Goal: Task Accomplishment & Management: Manage account settings

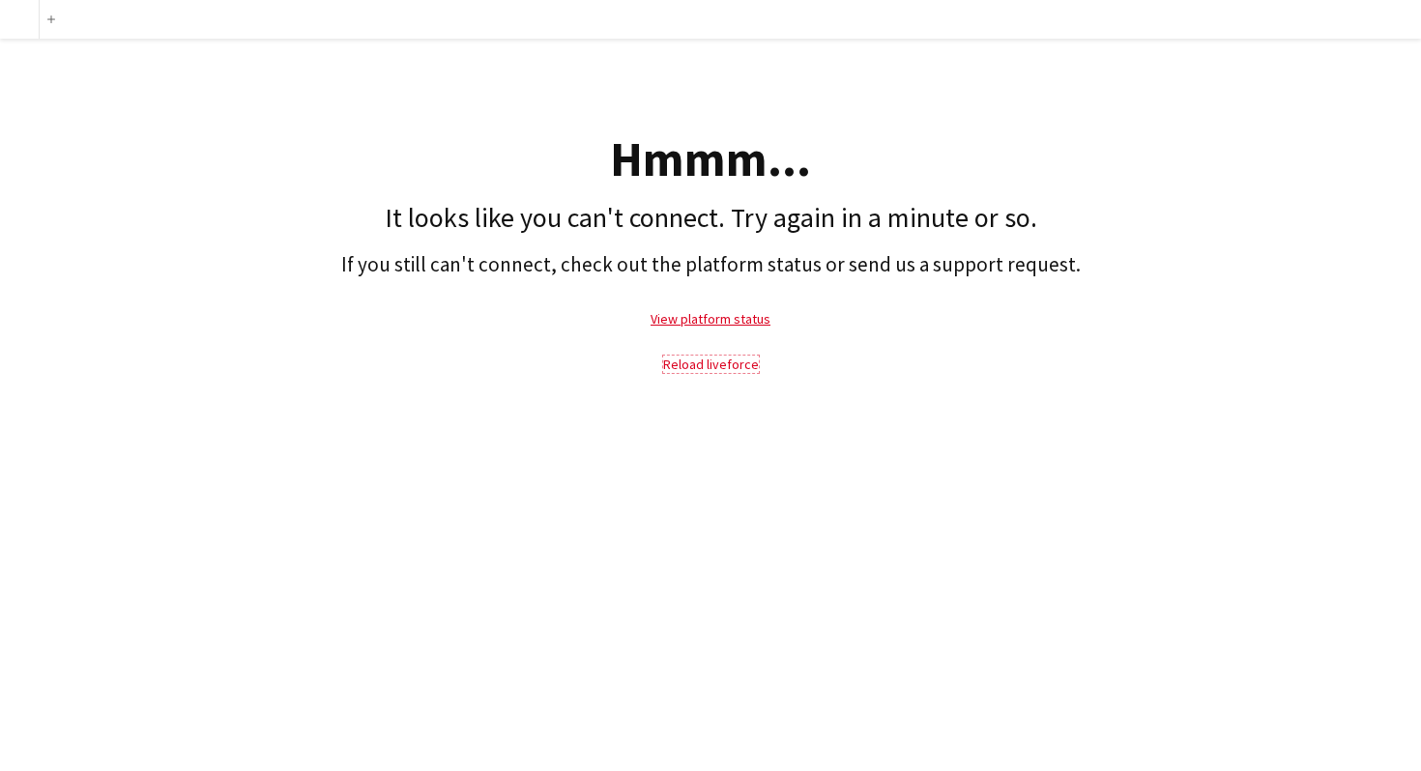
click at [707, 362] on link "Reload liveforce" at bounding box center [711, 364] width 96 height 17
click at [962, 339] on p "View platform status" at bounding box center [710, 319] width 1401 height 44
click at [708, 318] on link "View platform status" at bounding box center [710, 318] width 120 height 17
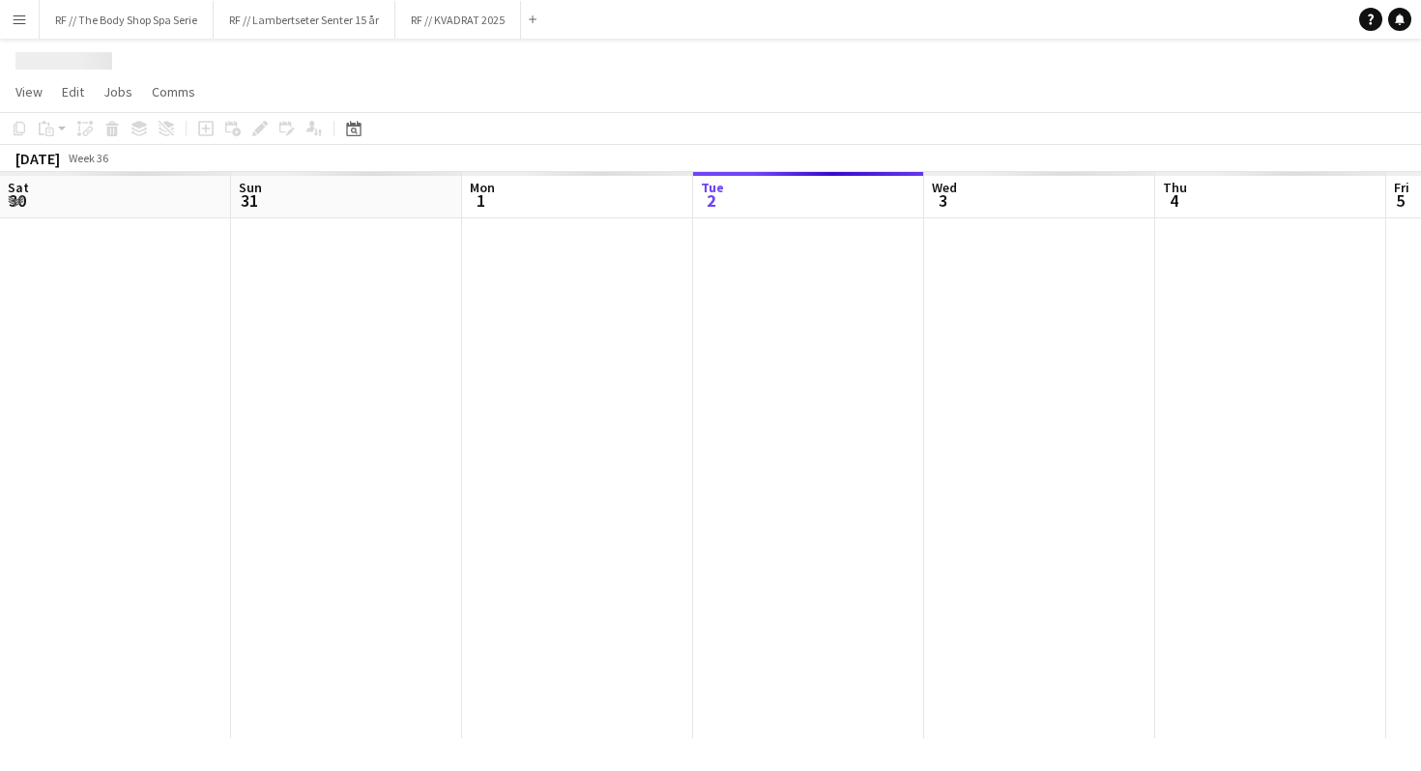
scroll to position [0, 462]
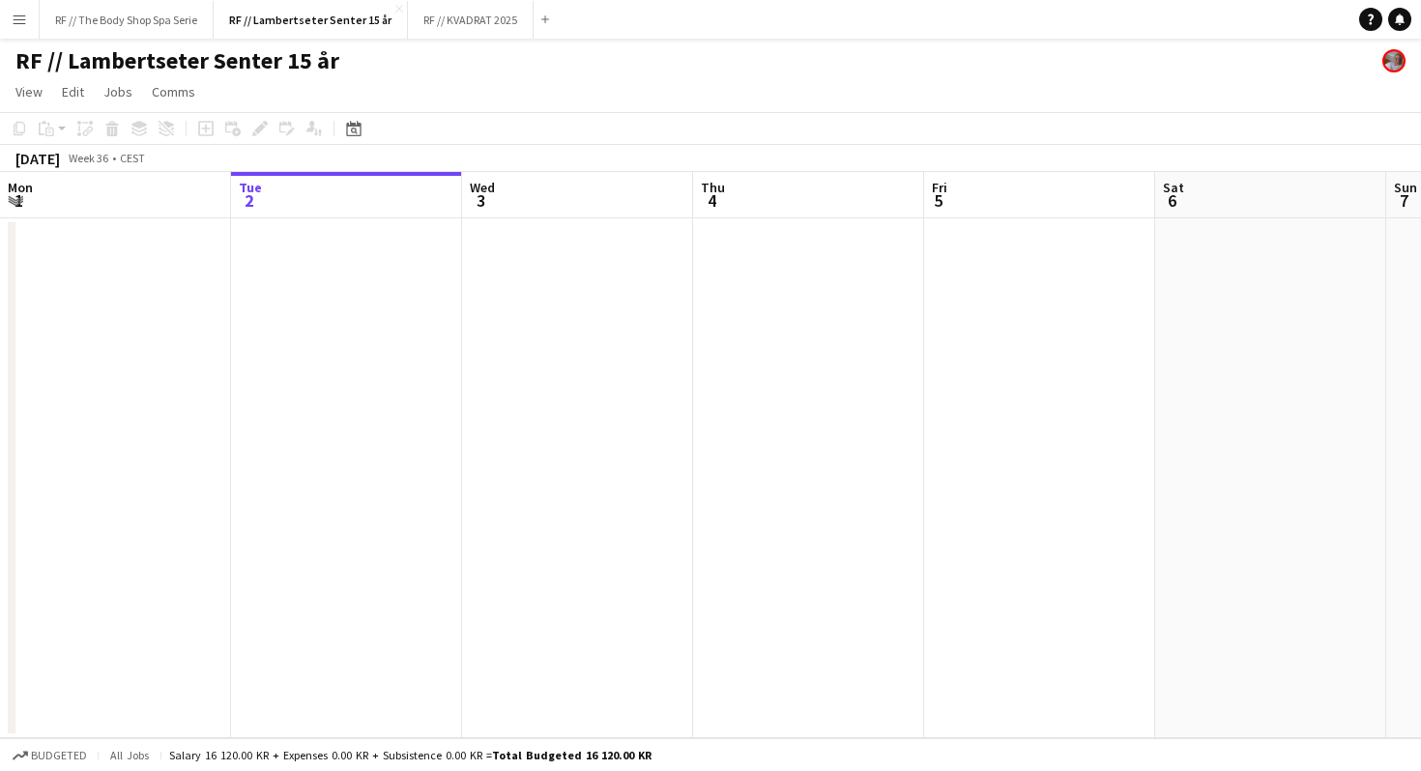
click at [555, 23] on app-navbar "Menu Boards Boards Boards All jobs Status Workforce Workforce My Workforce Recr…" at bounding box center [710, 19] width 1421 height 39
click at [541, 19] on app-icon "Add" at bounding box center [545, 19] width 8 height 8
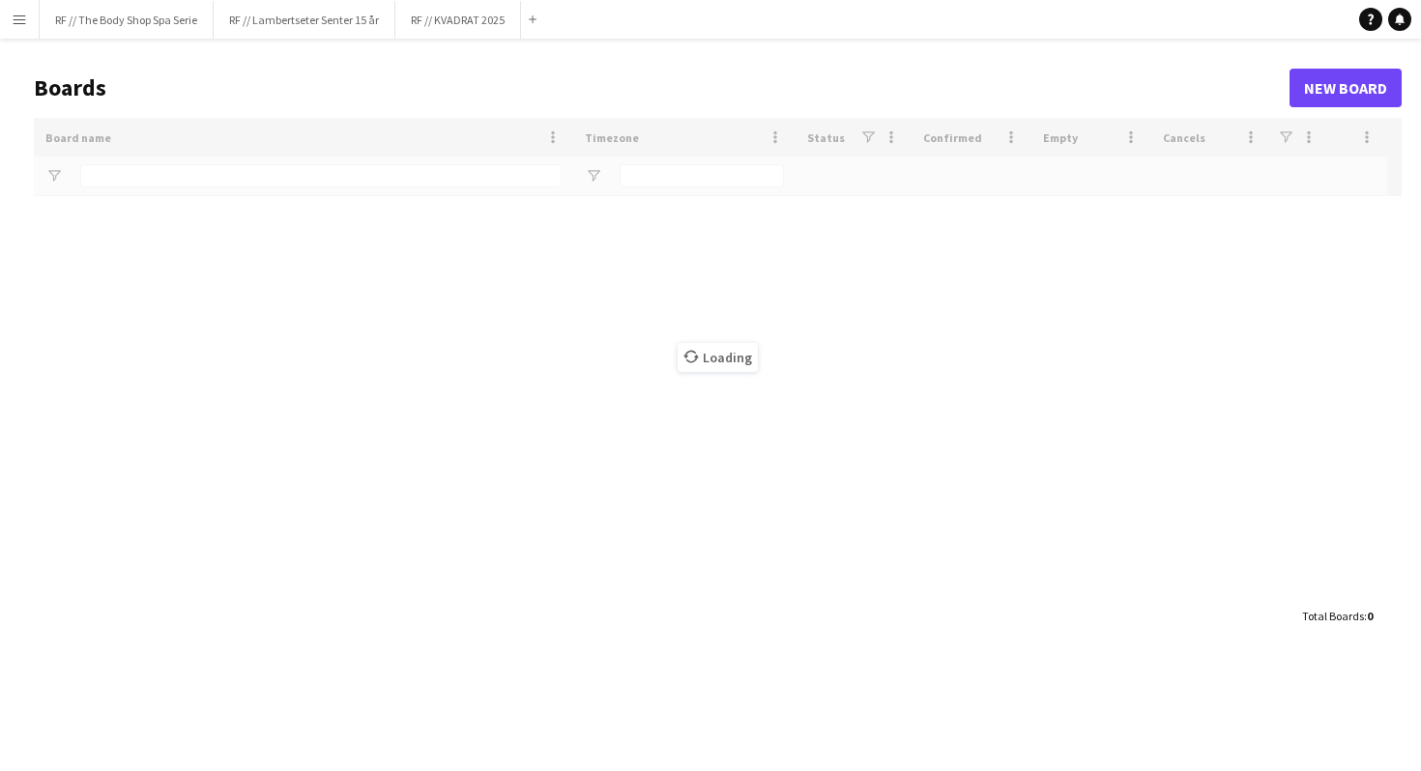
type input "**********"
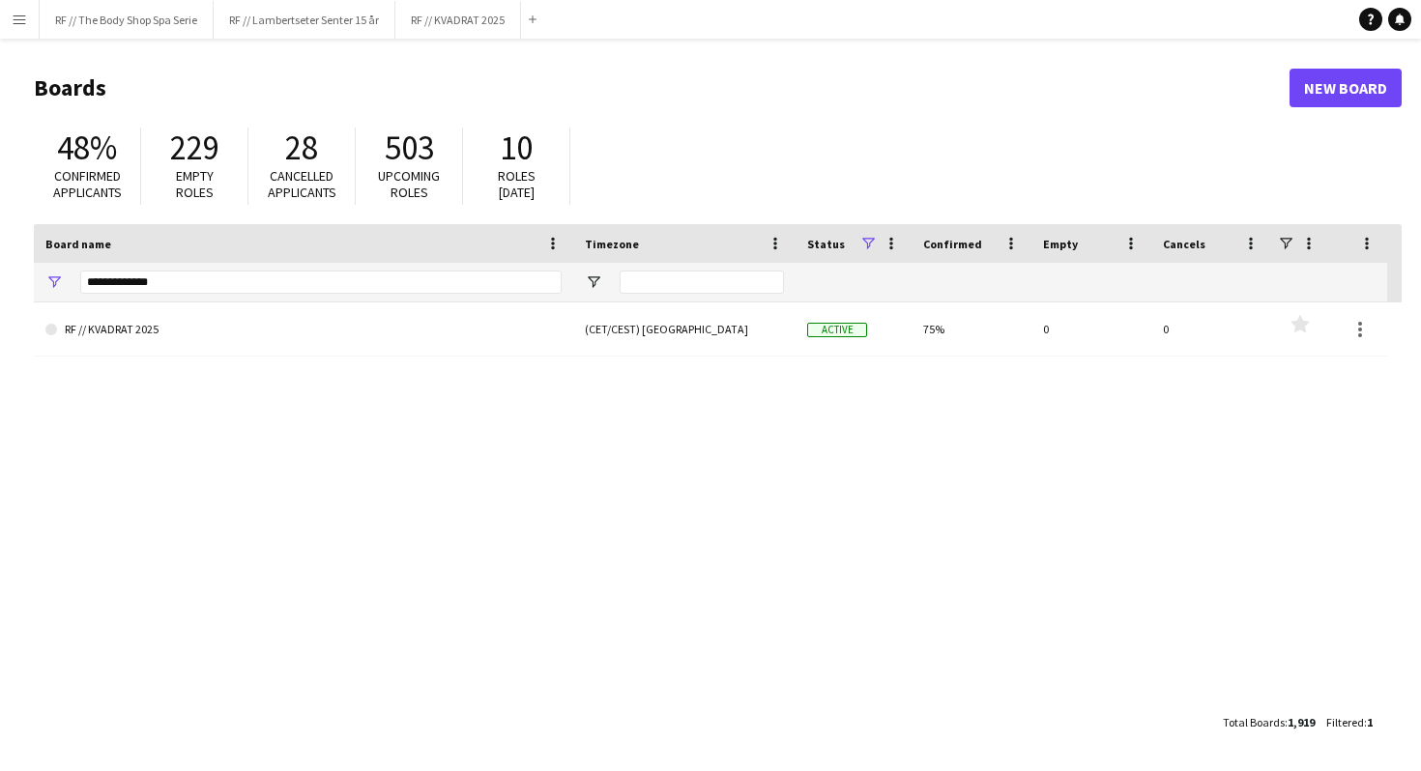
click at [529, 15] on div "Add" at bounding box center [532, 19] width 23 height 39
click at [536, 16] on app-icon "Add" at bounding box center [533, 19] width 8 height 8
click at [1342, 82] on link "New Board" at bounding box center [1345, 88] width 112 height 39
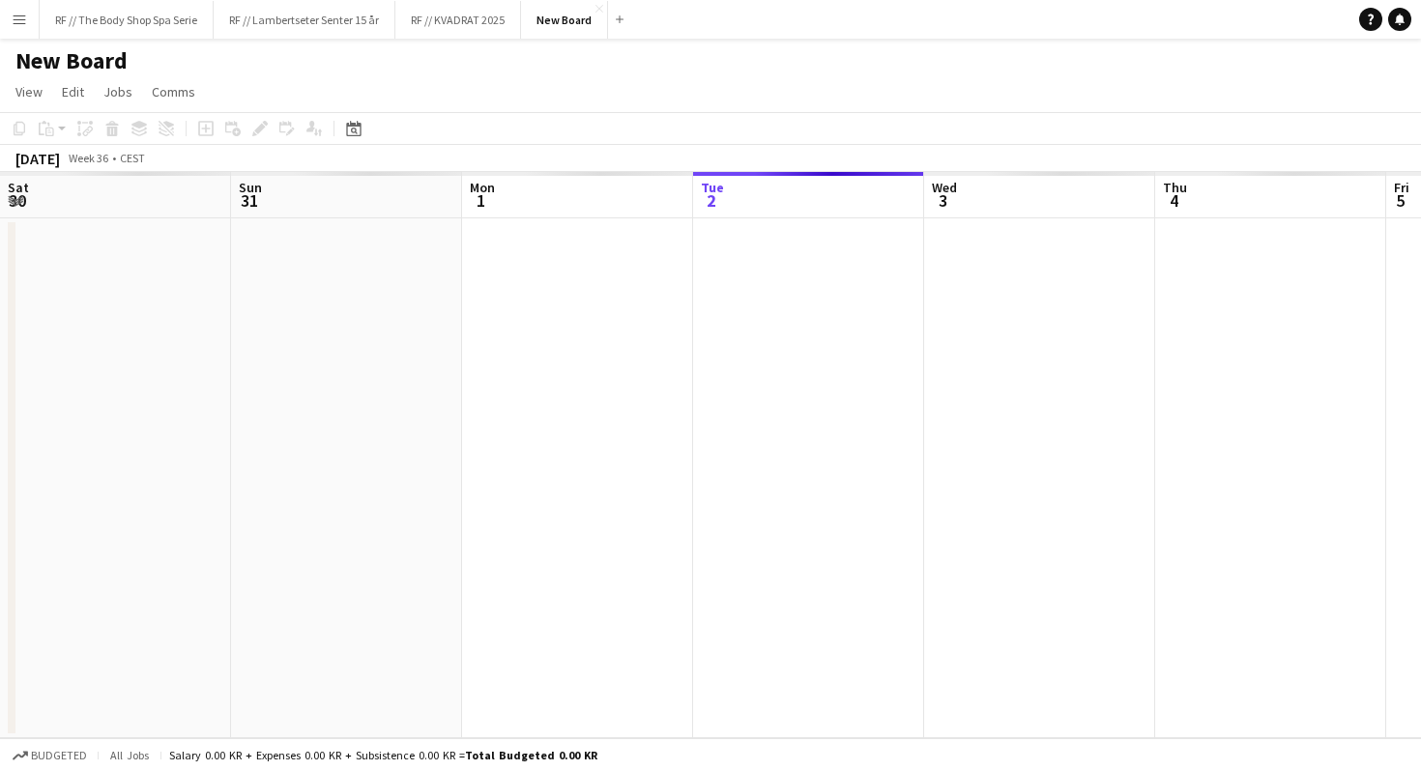
scroll to position [0, 462]
click at [104, 55] on h1 "New Board" at bounding box center [71, 60] width 112 height 29
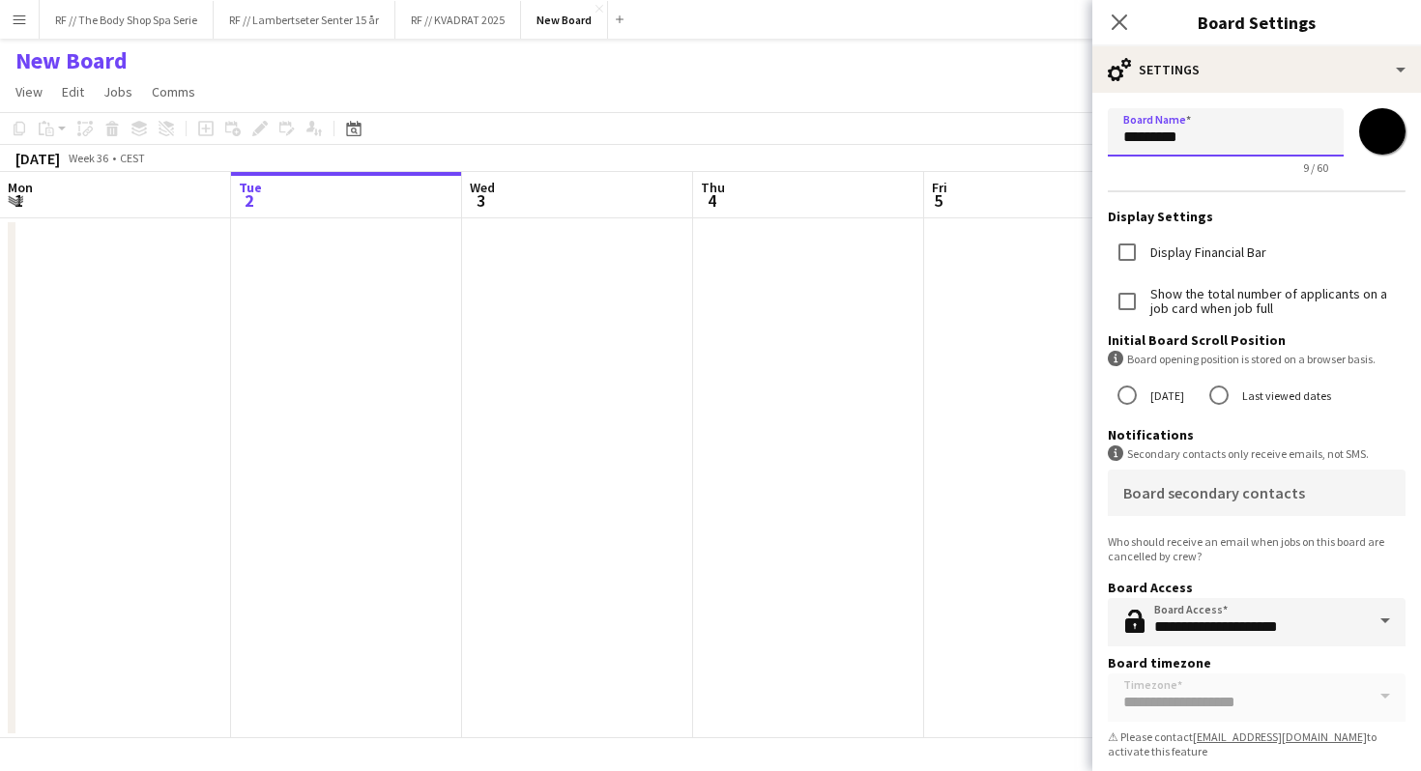
click at [1209, 127] on input "*********" at bounding box center [1225, 132] width 236 height 48
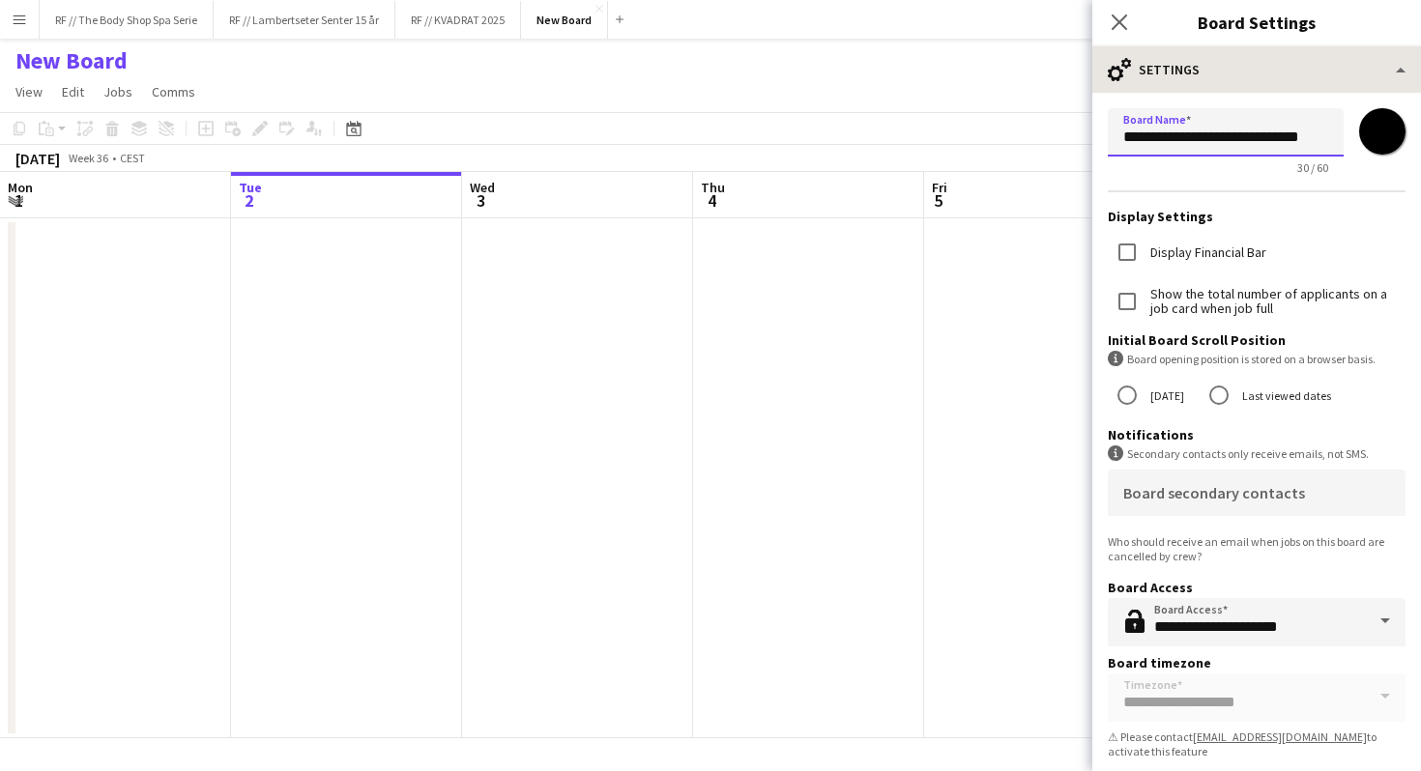
type input "**********"
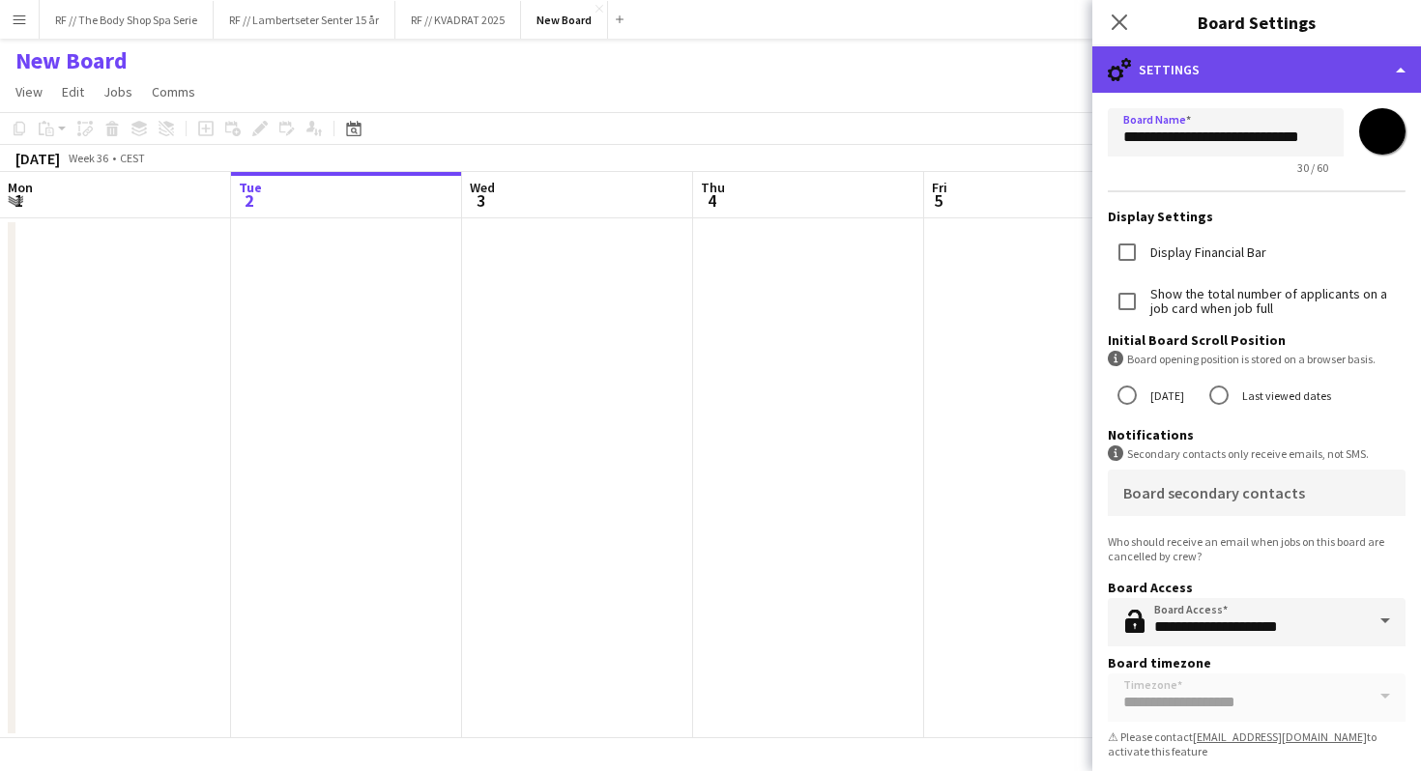
click at [1199, 68] on div "cog-double-3 Settings" at bounding box center [1256, 69] width 329 height 46
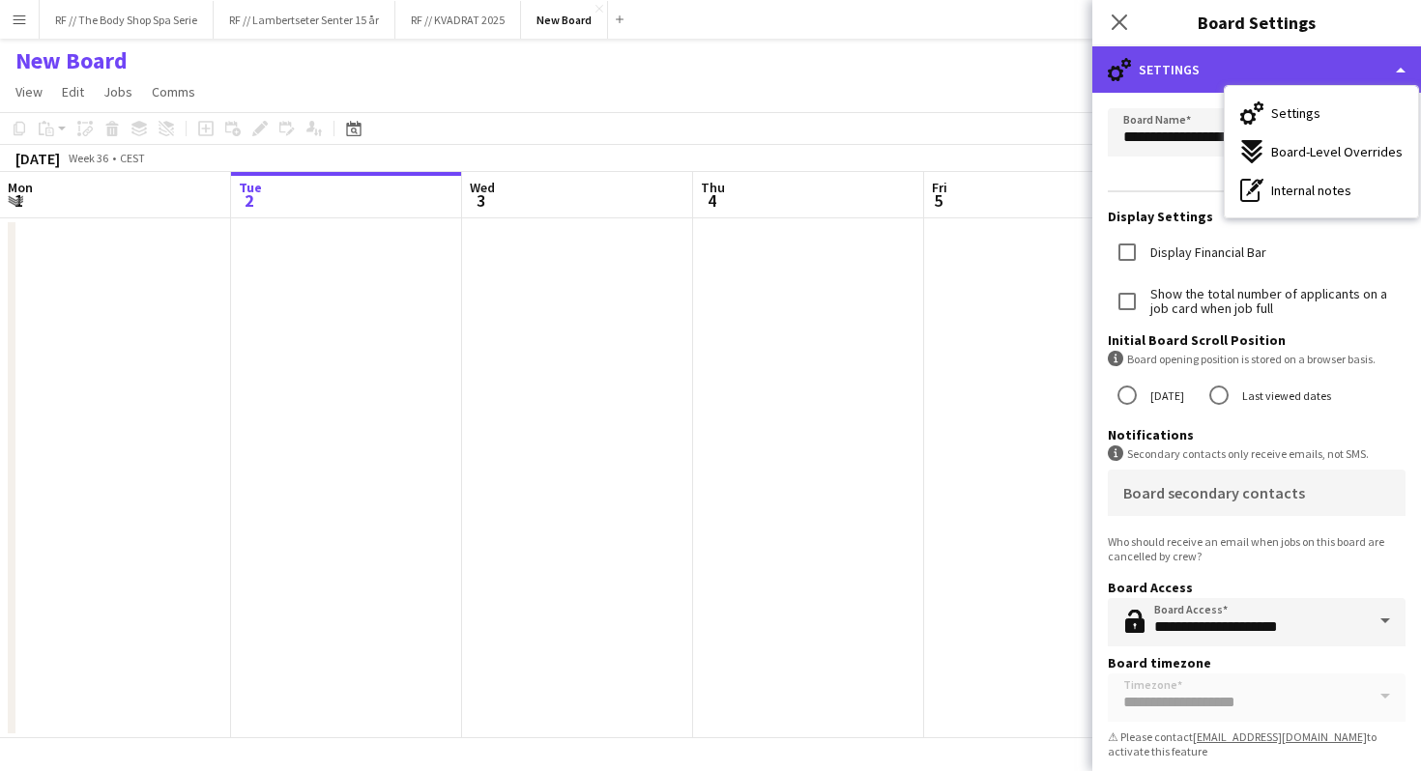
click at [1197, 67] on div "cog-double-3 Settings" at bounding box center [1256, 69] width 329 height 46
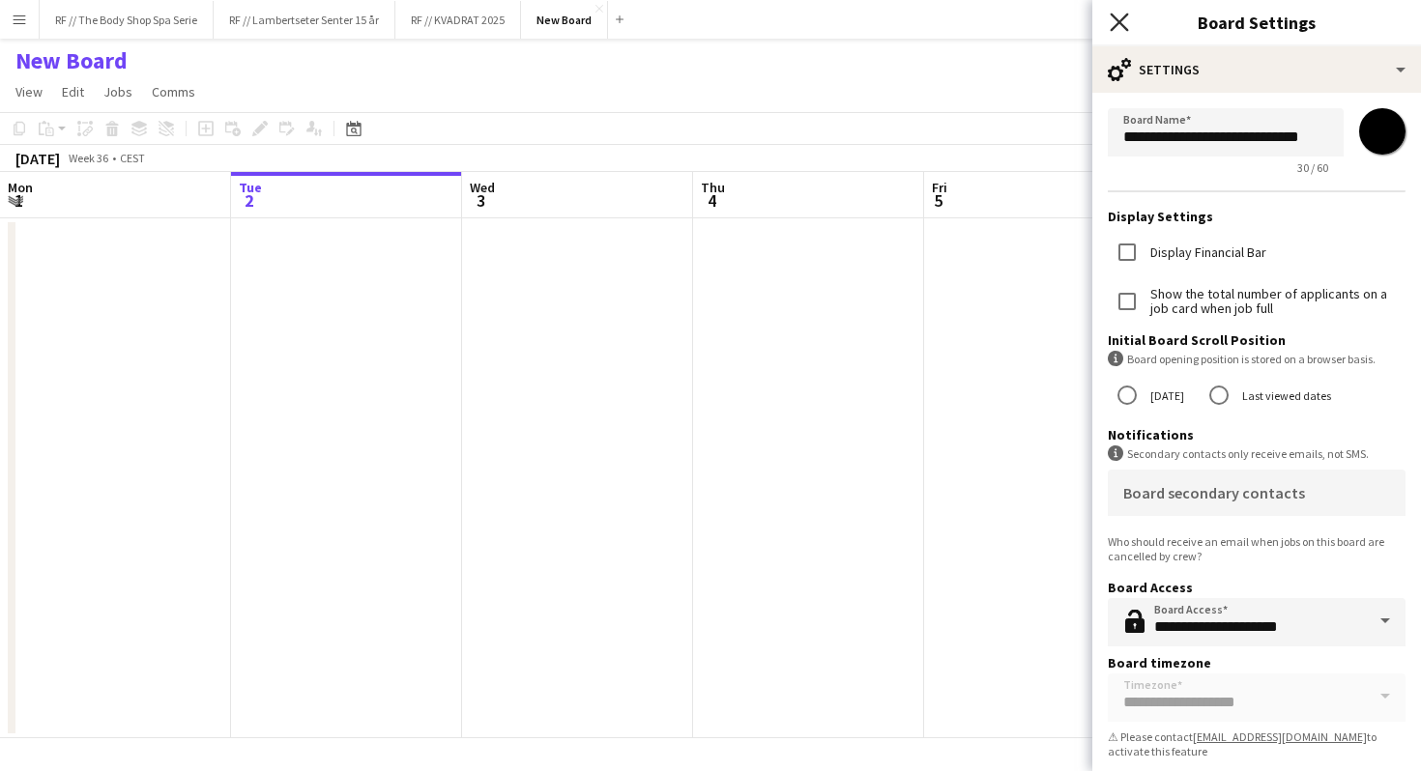
click at [1118, 14] on icon "Close pop-in" at bounding box center [1118, 22] width 18 height 18
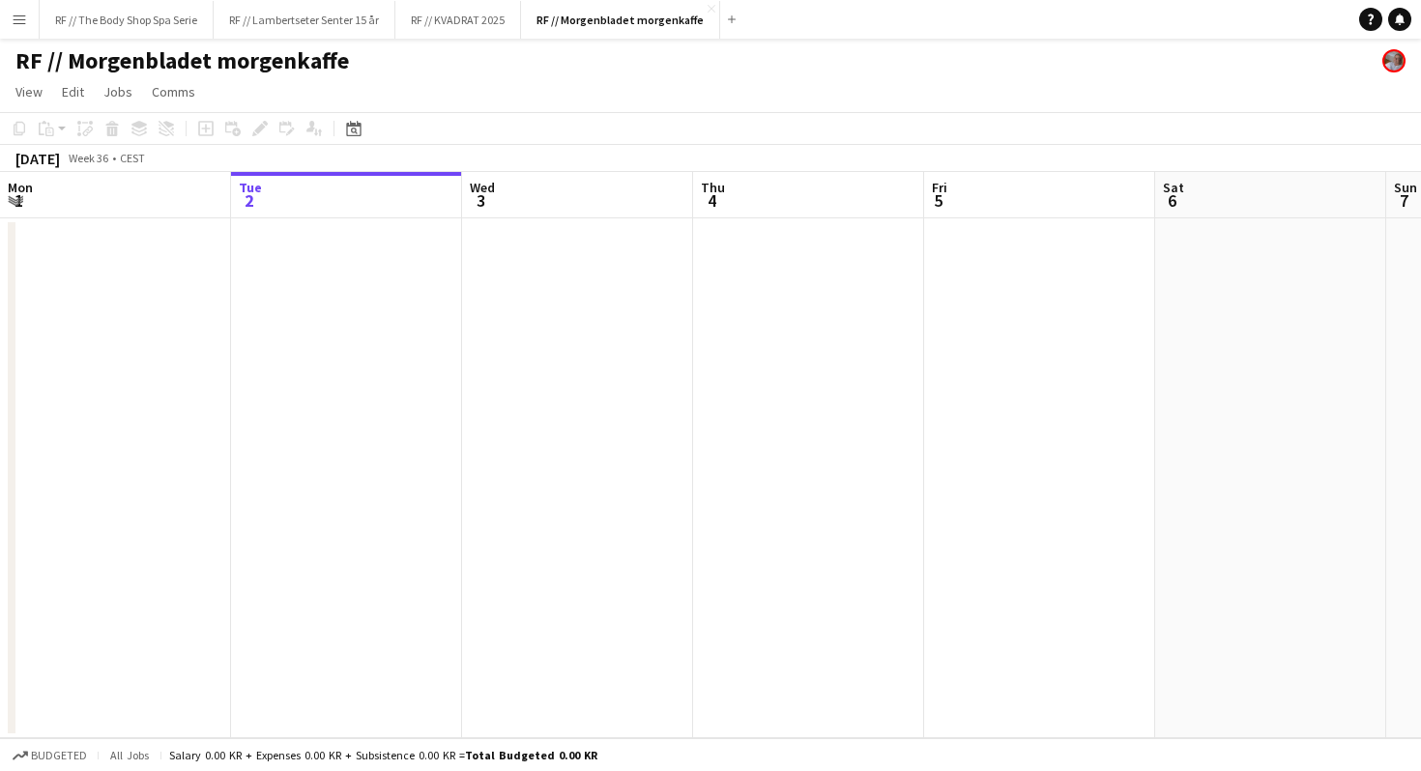
click at [951, 99] on app-page-menu "View Day view expanded Day view collapsed Month view Date picker Jump to [DATE]…" at bounding box center [710, 93] width 1421 height 37
click at [221, 58] on h1 "RF // Morgenbladet morgenkaffe" at bounding box center [181, 60] width 333 height 29
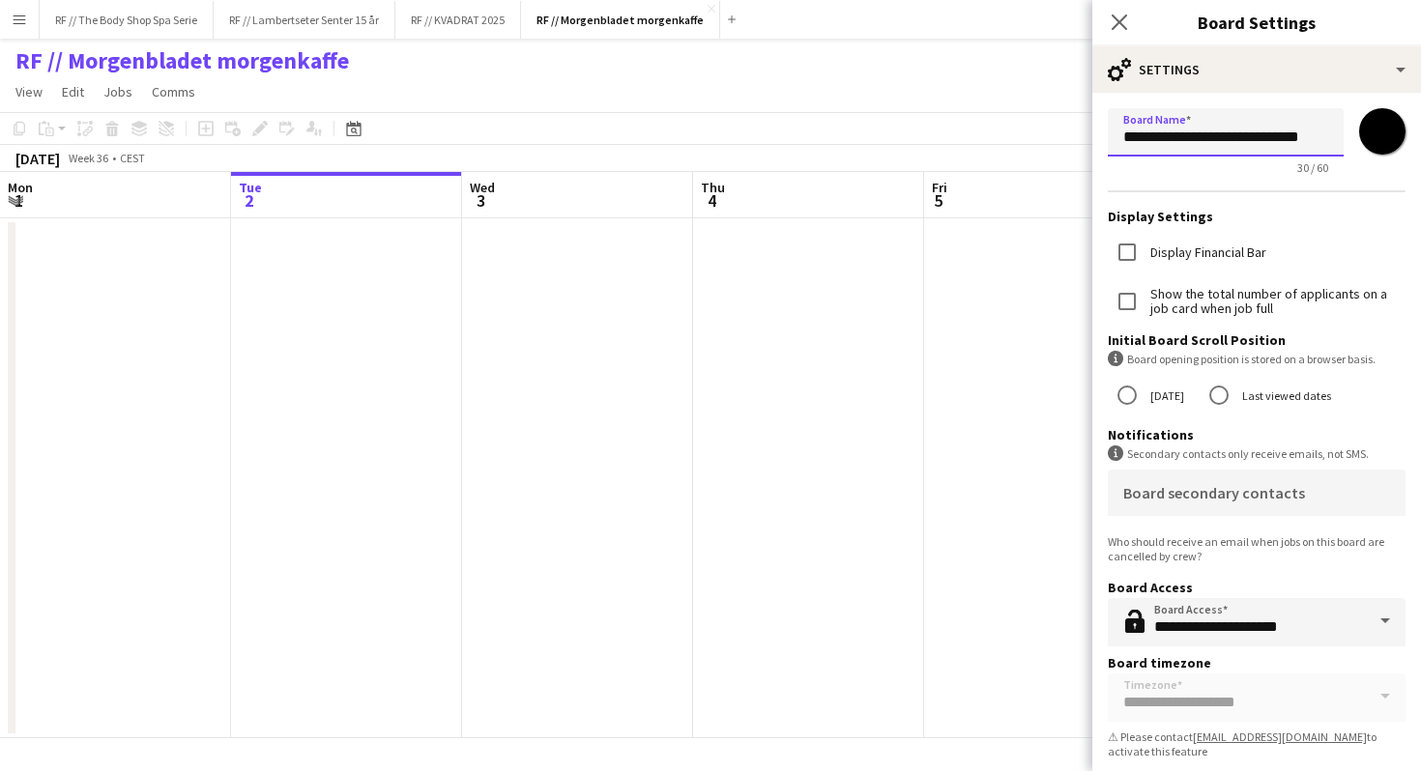
click at [1261, 135] on input "**********" at bounding box center [1225, 132] width 236 height 48
type input "**********"
click at [1121, 12] on app-icon "Close pop-in" at bounding box center [1120, 23] width 28 height 28
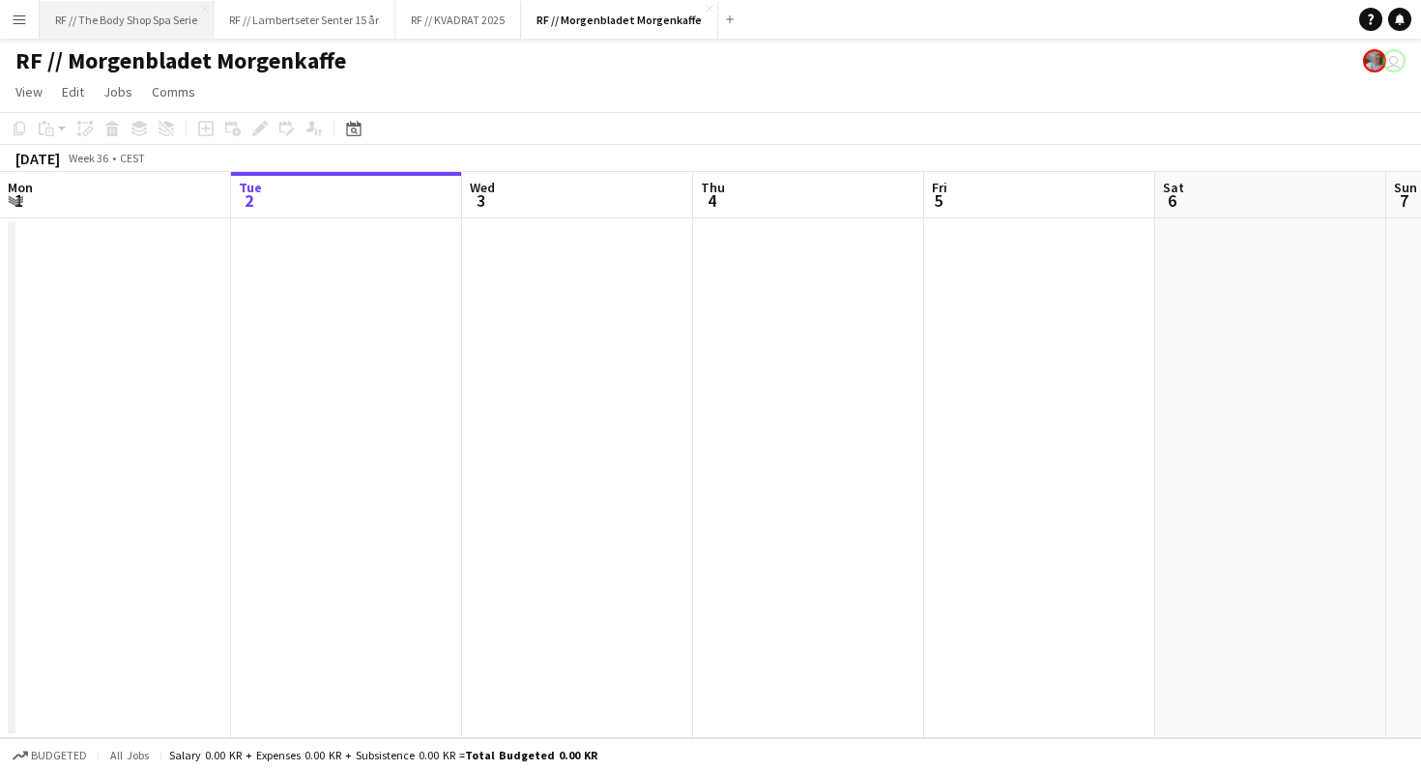
click at [122, 30] on button "RF // The Body Shop Spa Serie Close" at bounding box center [127, 20] width 174 height 38
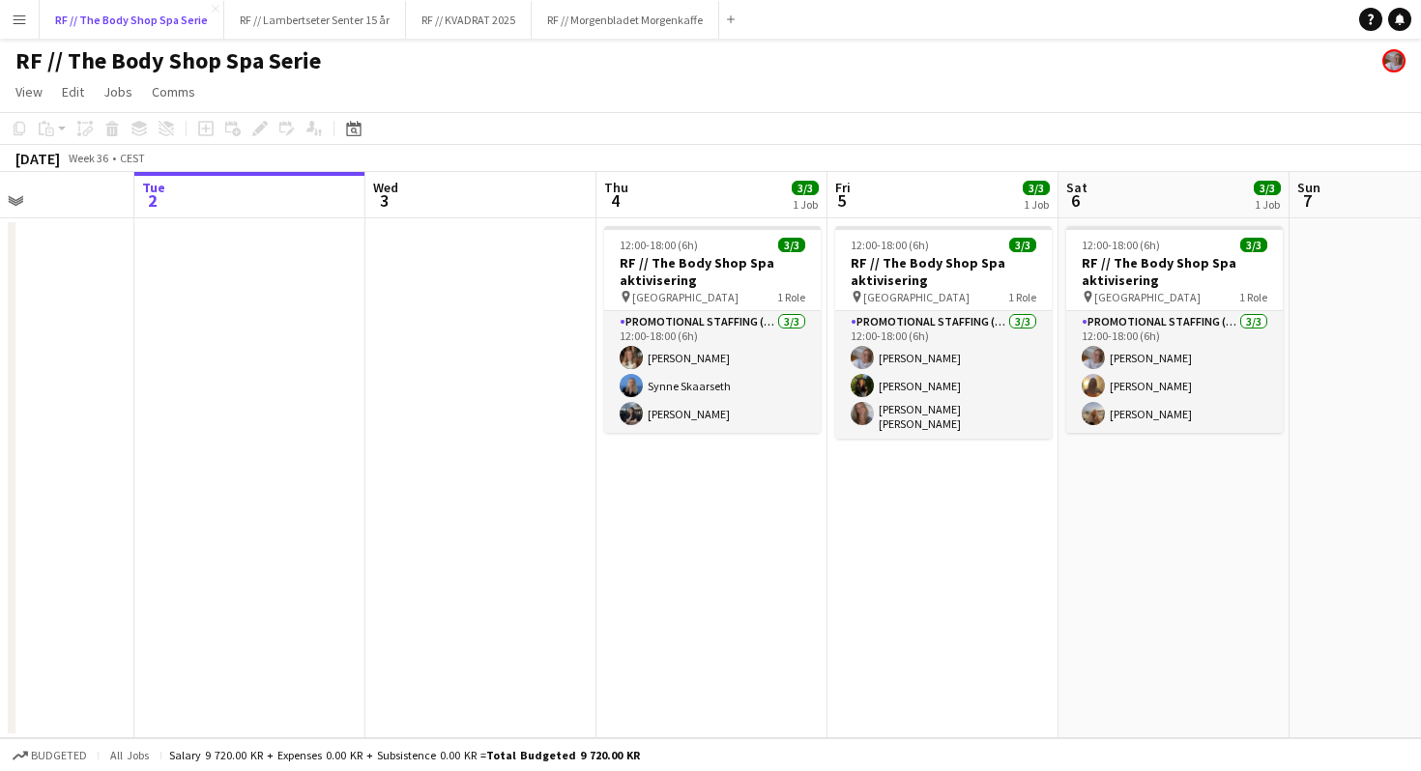
scroll to position [0, 561]
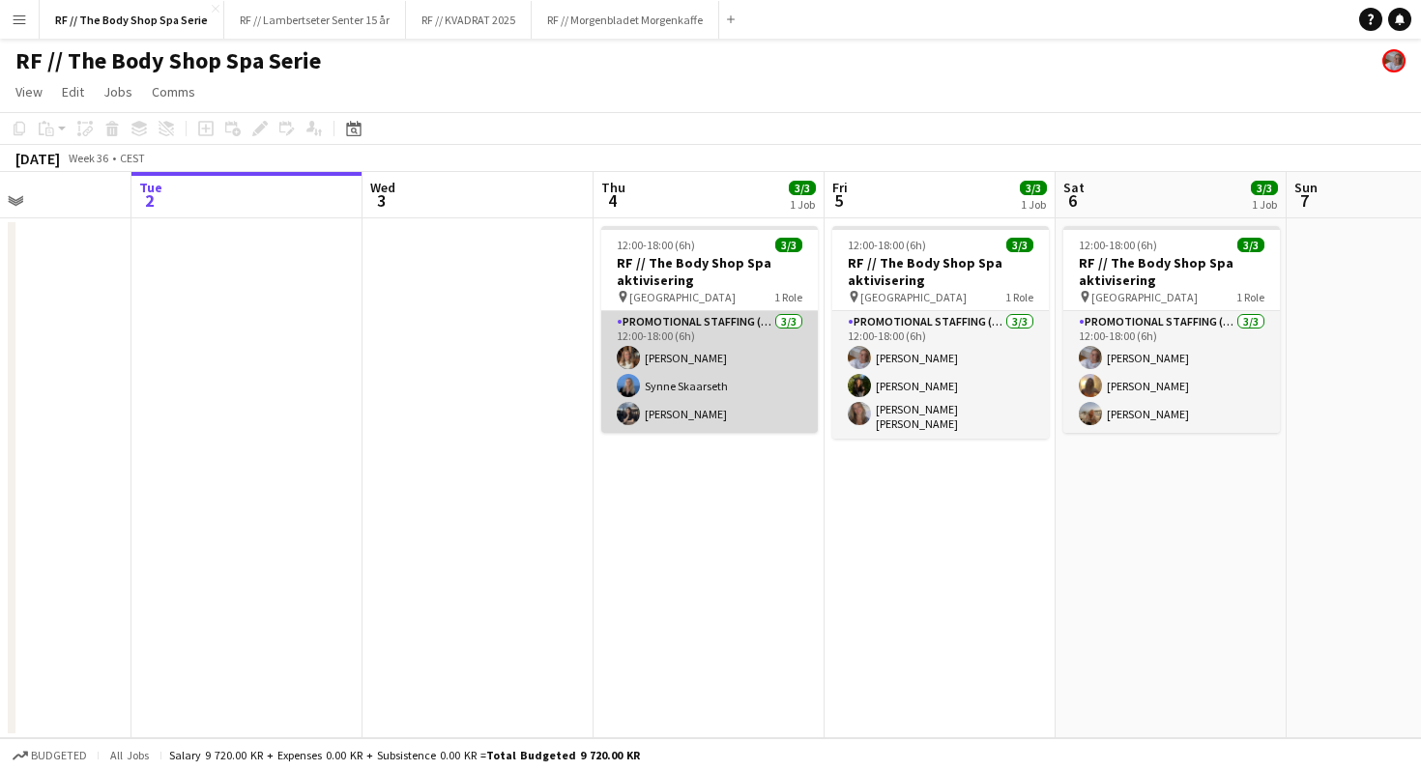
click at [724, 396] on app-card-role "Promotional Staffing (Promotional Staff) [DATE] 12:00-18:00 (6h) [PERSON_NAME] …" at bounding box center [709, 372] width 216 height 122
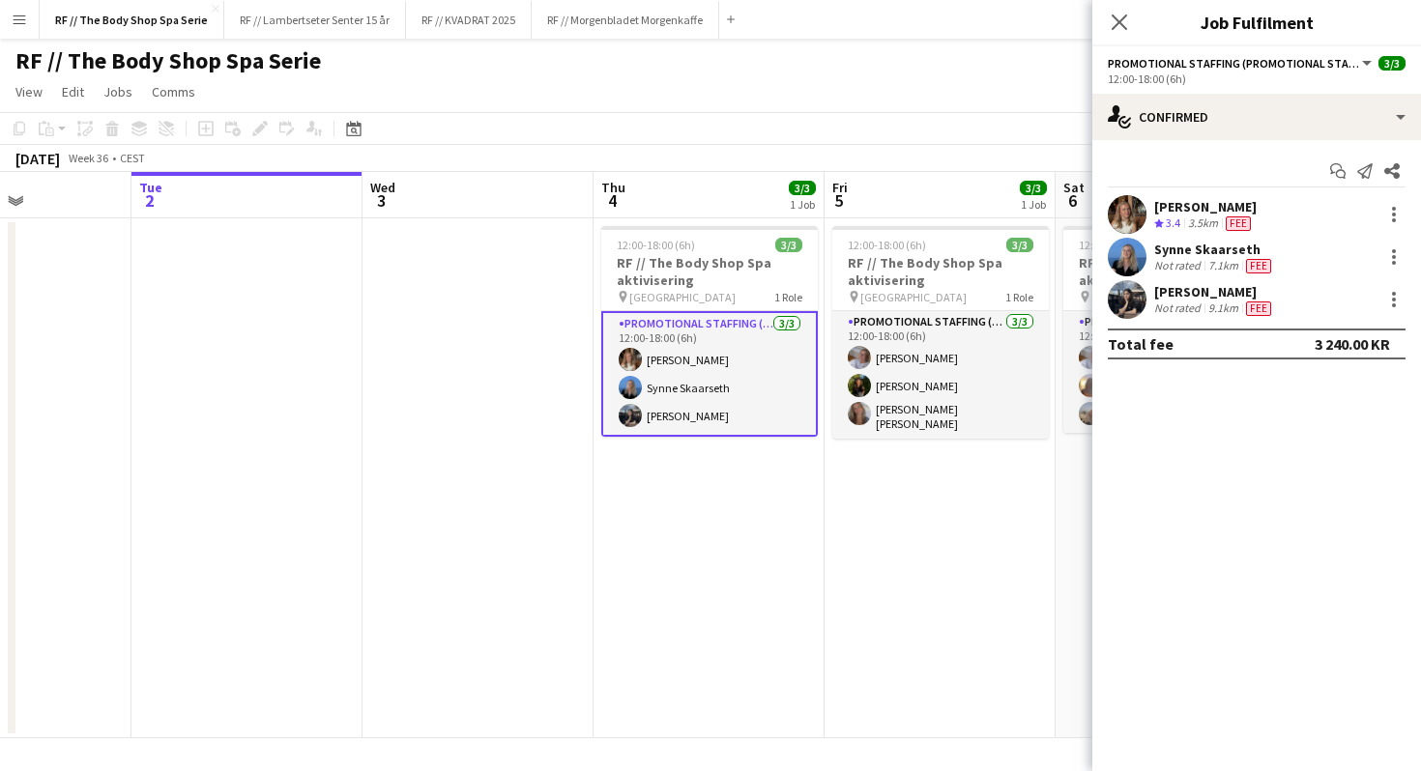
click at [1279, 307] on div "[PERSON_NAME] Not rated 9.1km Fee" at bounding box center [1256, 299] width 329 height 39
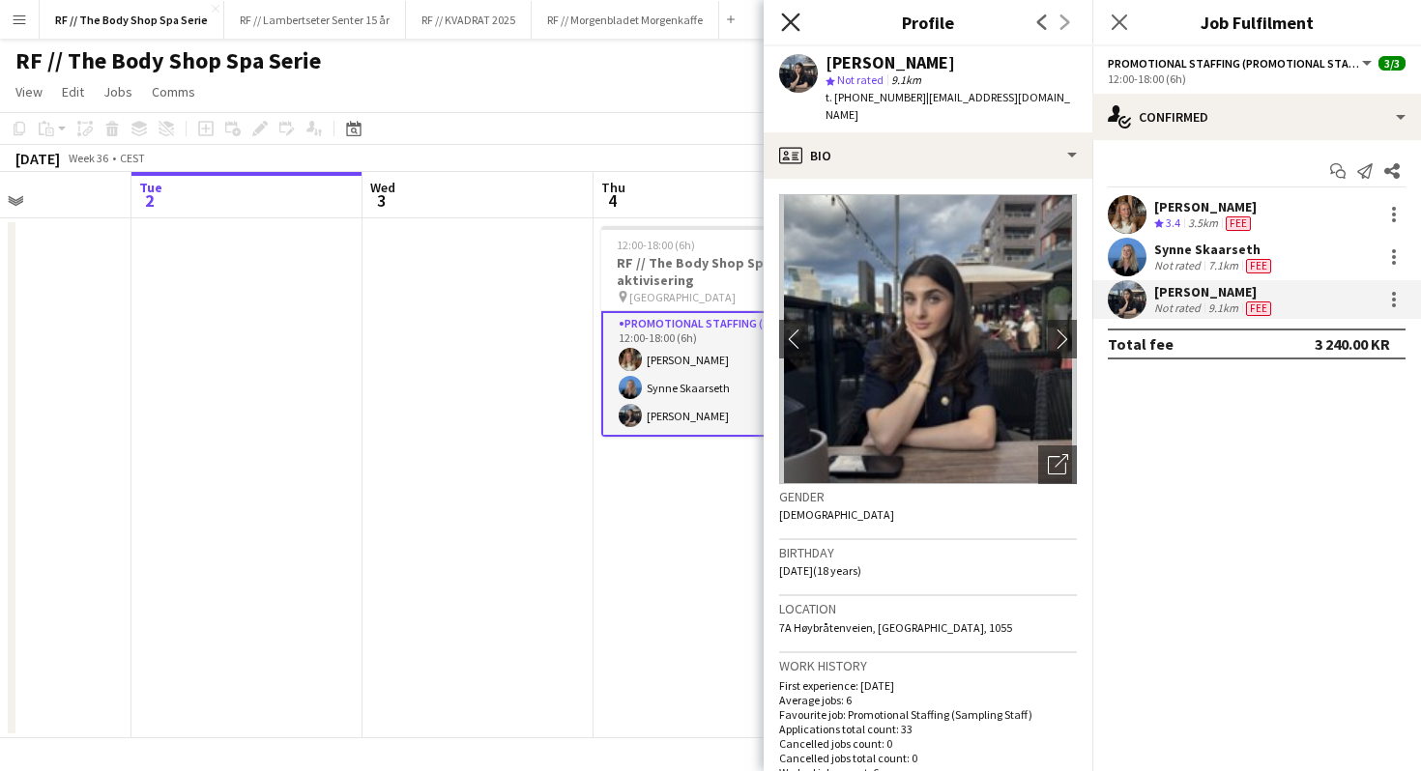
click at [791, 24] on icon at bounding box center [790, 22] width 18 height 18
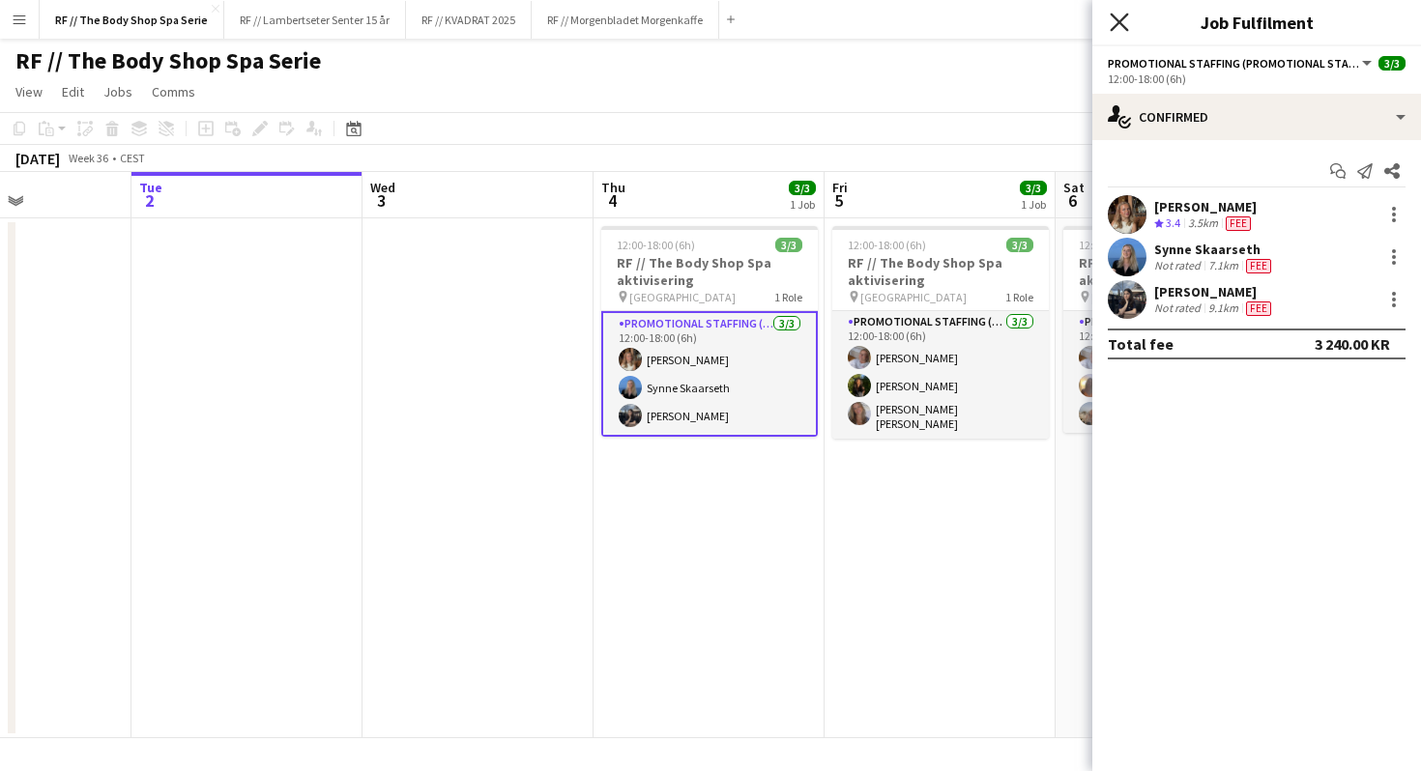
click at [1116, 14] on icon "Close pop-in" at bounding box center [1118, 22] width 18 height 18
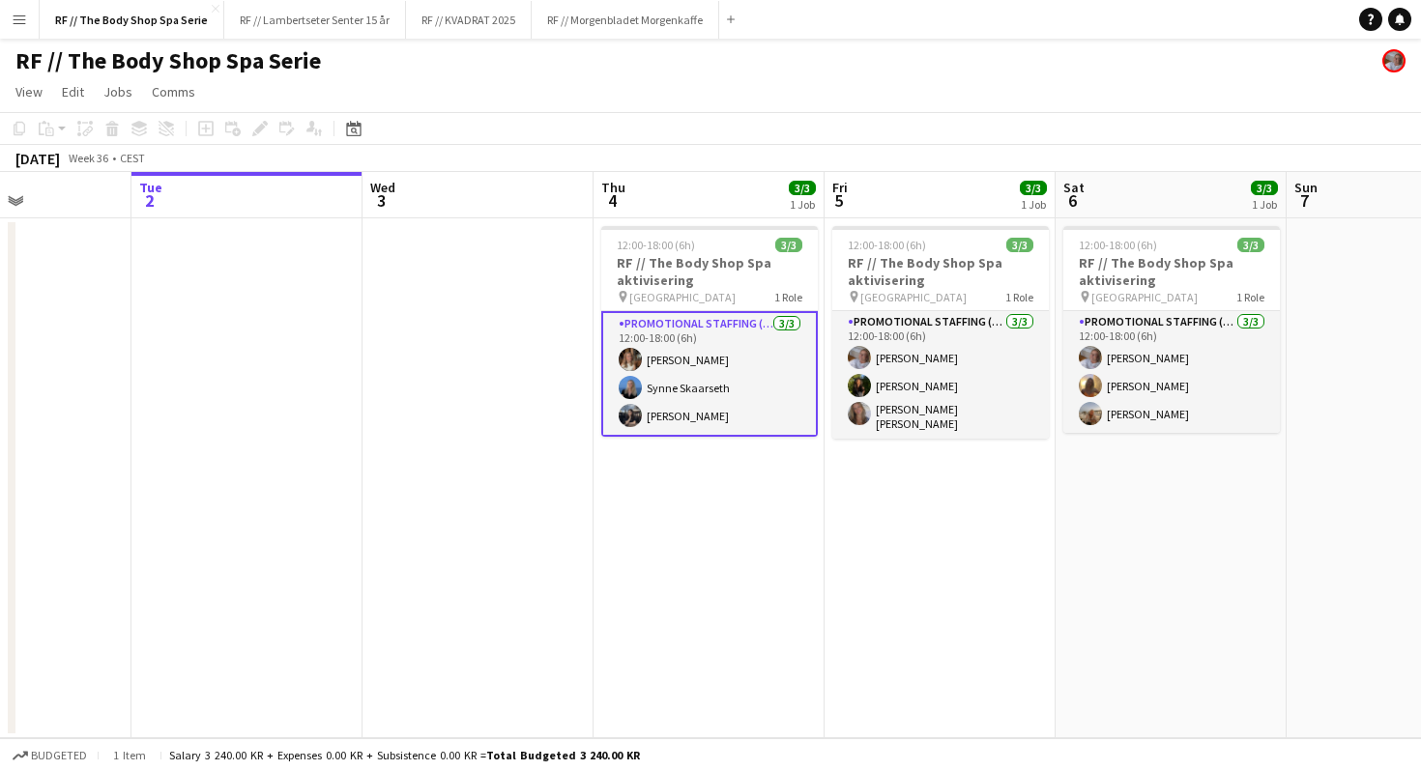
click at [698, 379] on app-card-role "Promotional Staffing (Promotional Staff) [DATE] 12:00-18:00 (6h) [PERSON_NAME] …" at bounding box center [709, 374] width 216 height 126
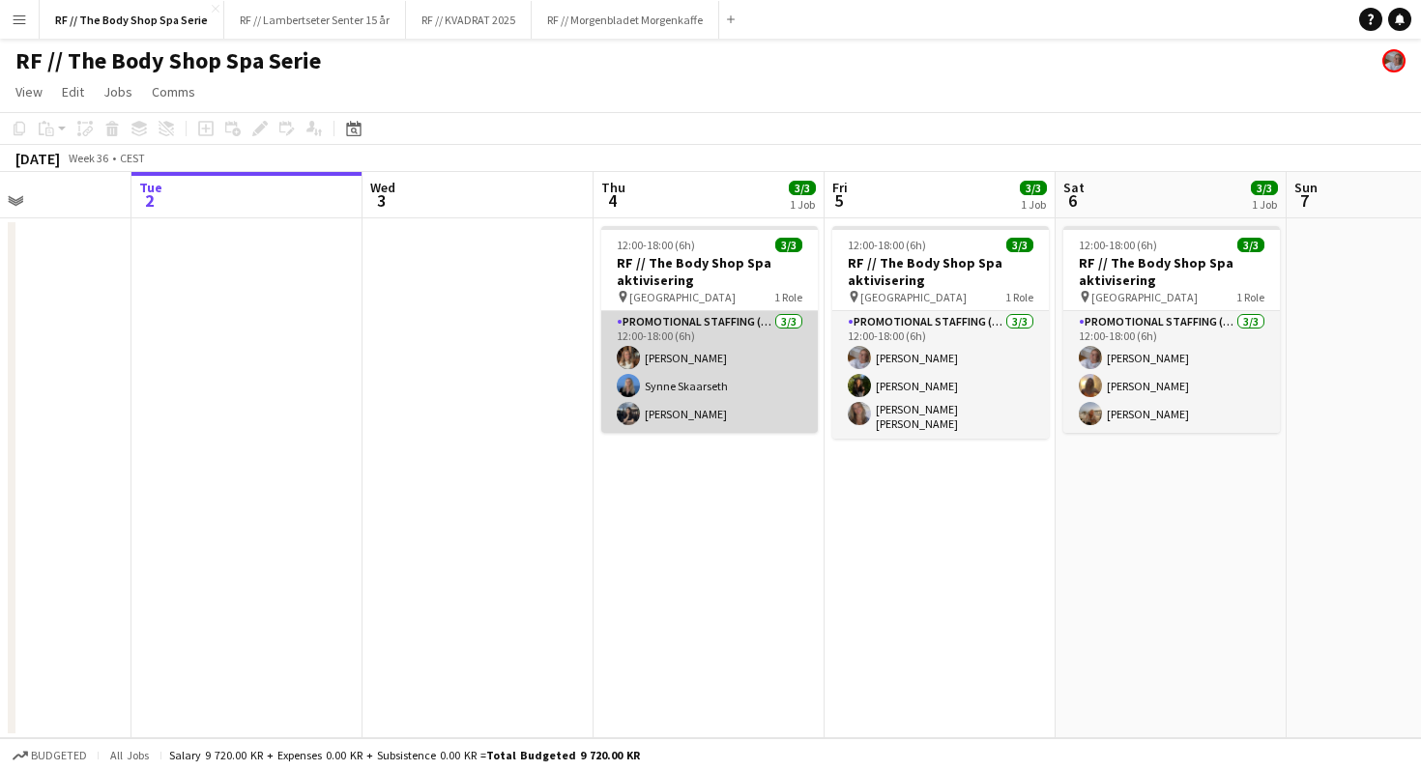
click at [754, 357] on app-card-role "Promotional Staffing (Promotional Staff) [DATE] 12:00-18:00 (6h) [PERSON_NAME] …" at bounding box center [709, 372] width 216 height 122
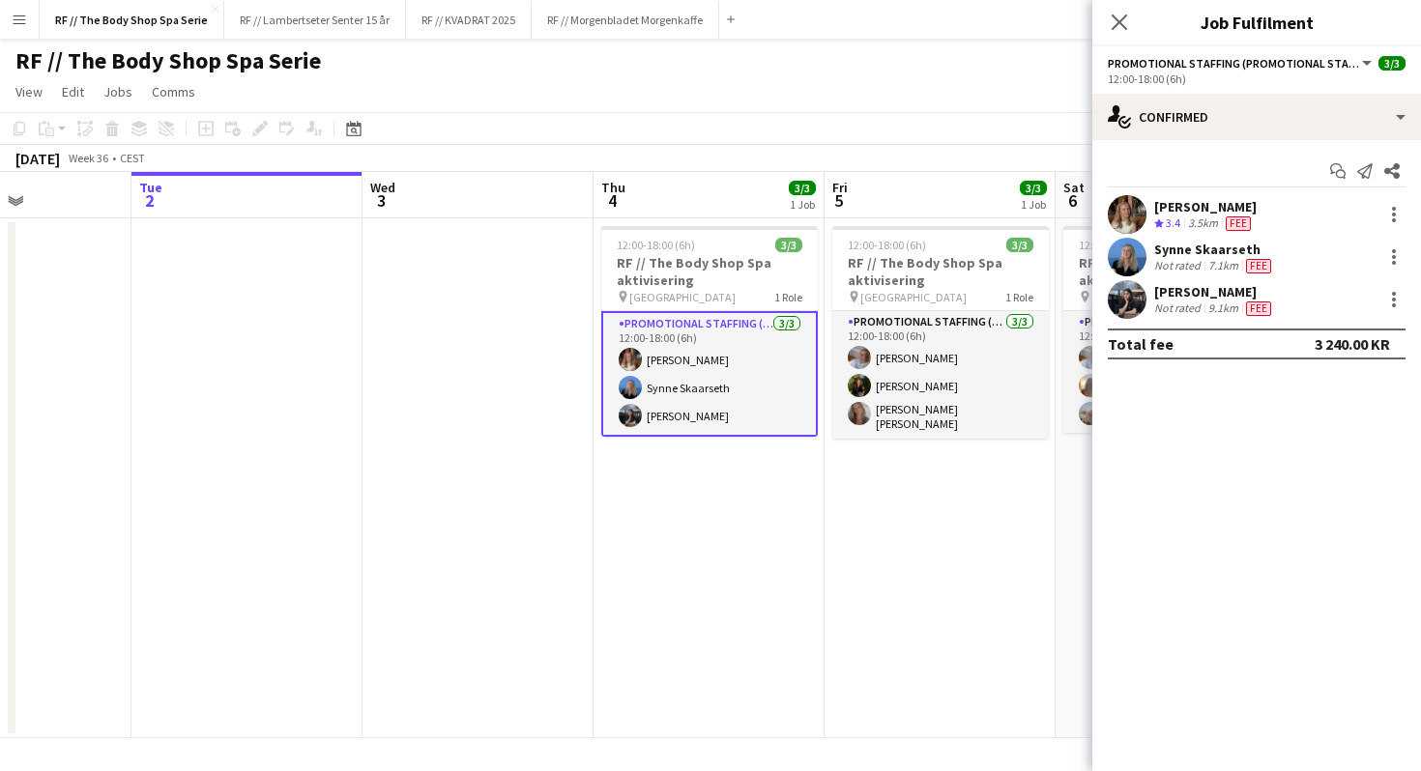
click at [1240, 300] on div "[PERSON_NAME]" at bounding box center [1214, 291] width 121 height 17
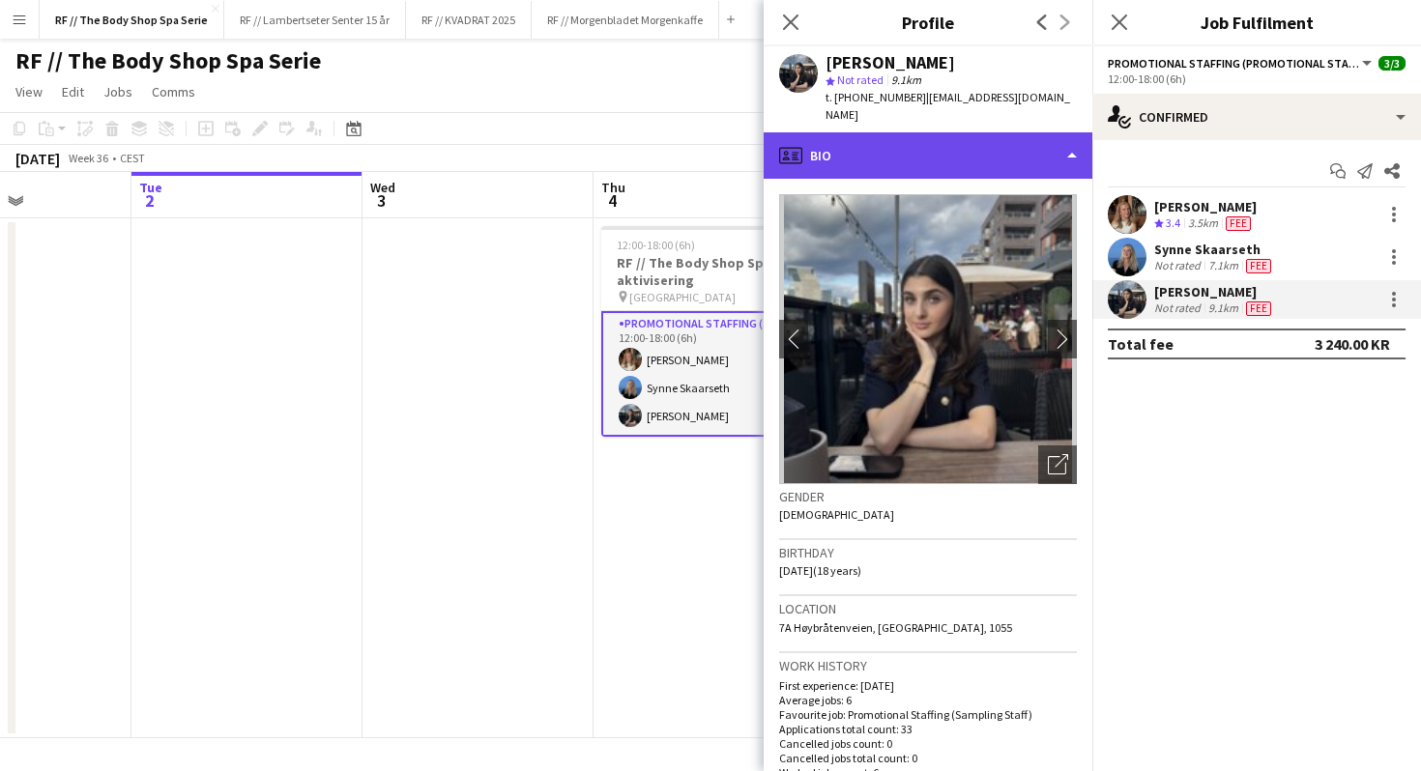
click at [897, 137] on div "profile Bio" at bounding box center [927, 155] width 329 height 46
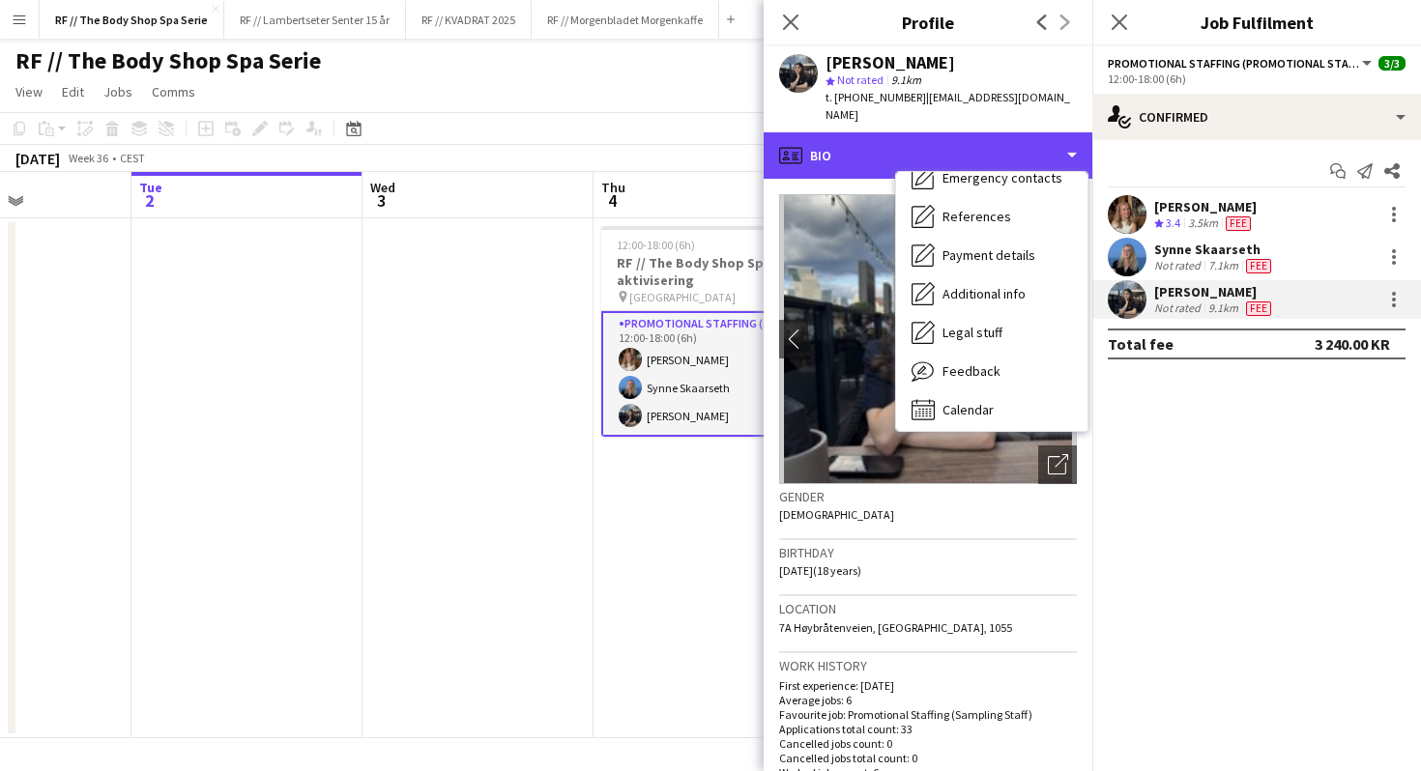
scroll to position [182, 0]
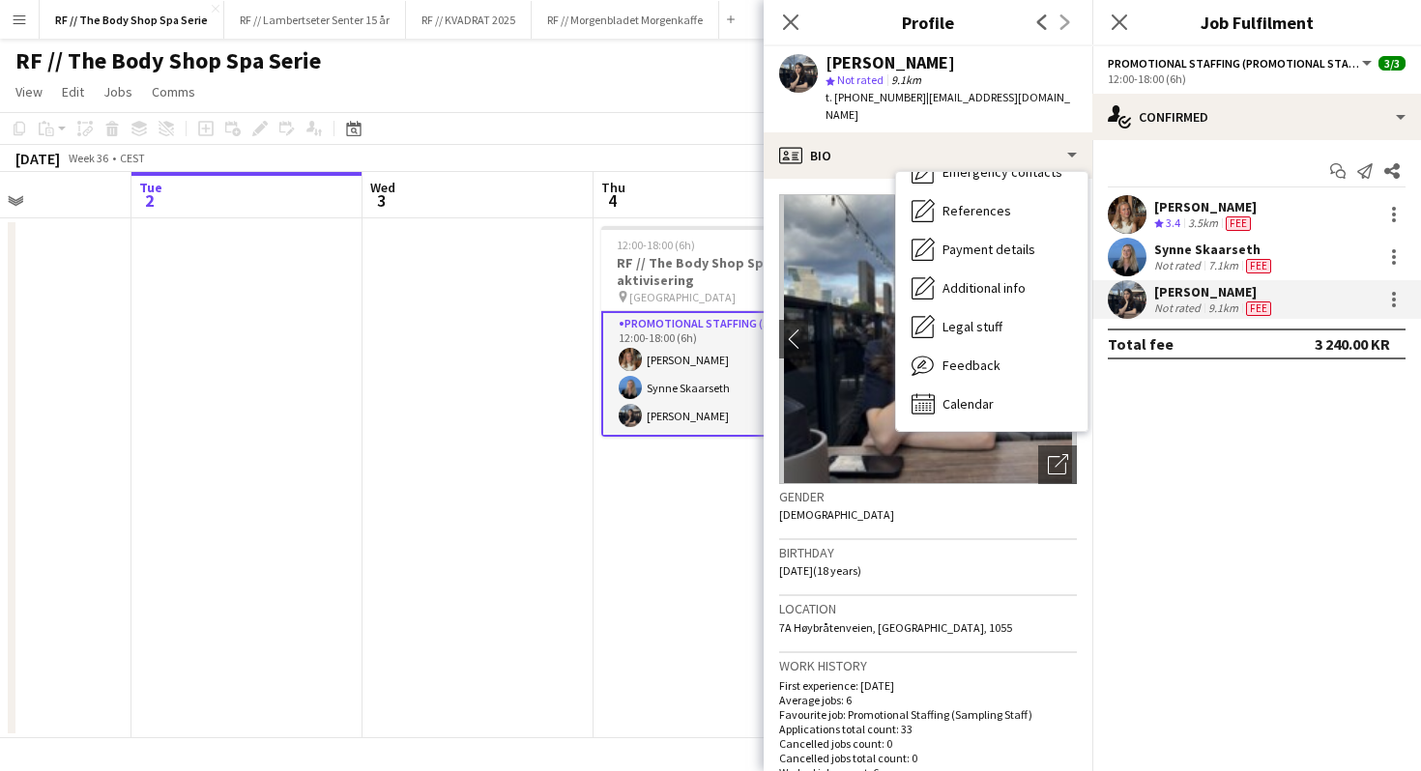
click at [860, 112] on div "[PERSON_NAME] star Not rated 9.1km t. [PHONE_NUMBER] | [EMAIL_ADDRESS][DOMAIN_N…" at bounding box center [927, 89] width 329 height 86
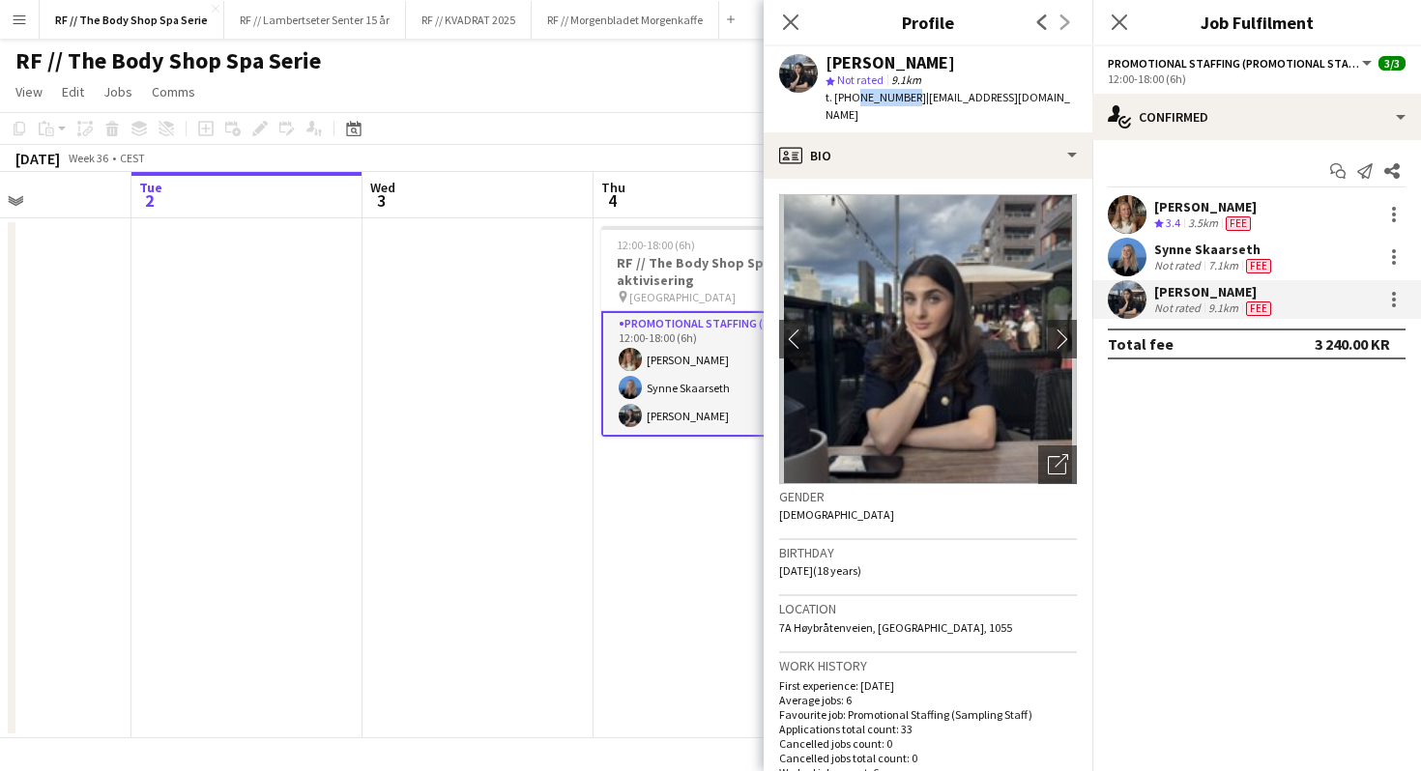
drag, startPoint x: 898, startPoint y: 101, endPoint x: 851, endPoint y: 99, distance: 46.4
click at [851, 99] on span "t. [PHONE_NUMBER]" at bounding box center [875, 97] width 101 height 14
click at [786, 18] on icon at bounding box center [790, 22] width 18 height 18
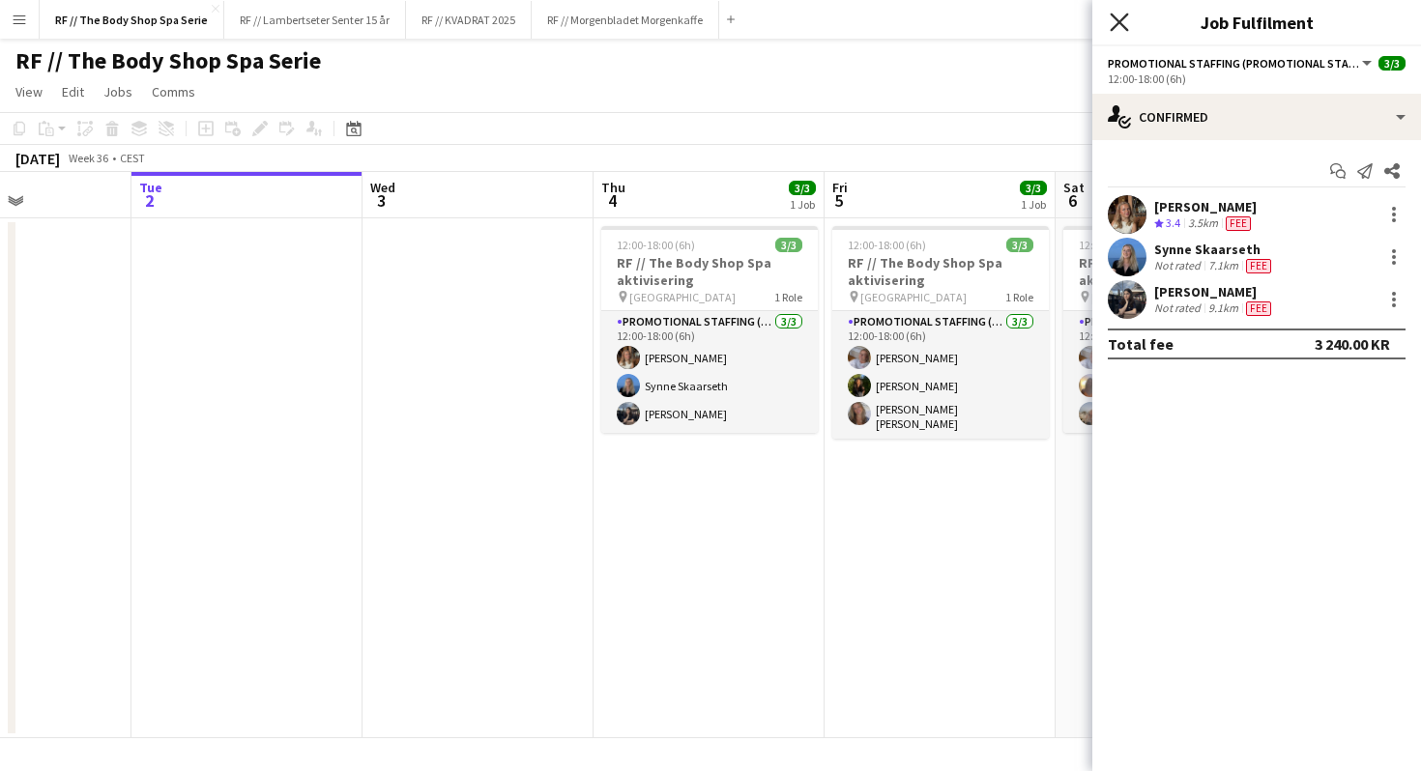
click at [1117, 22] on icon at bounding box center [1118, 22] width 18 height 18
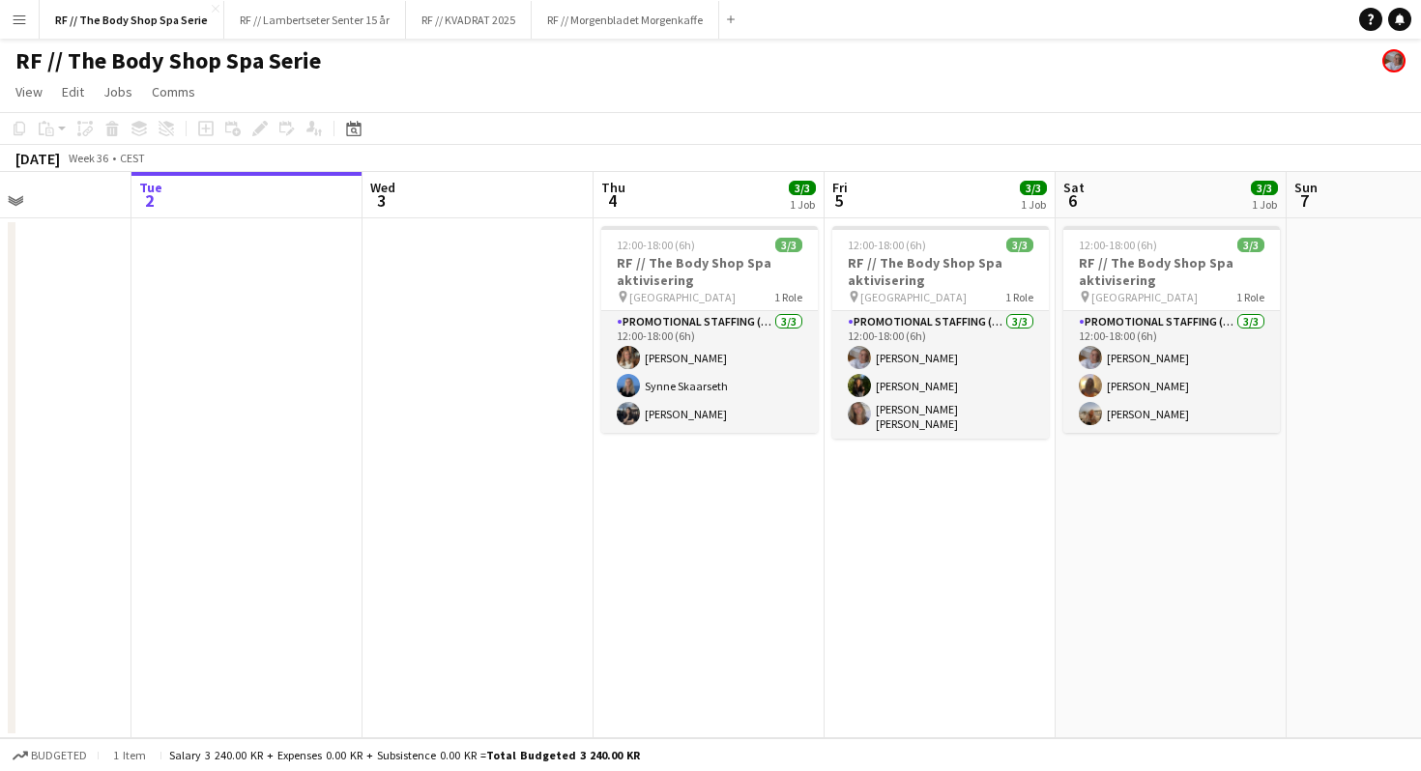
click at [880, 568] on app-date-cell "12:00-18:00 (6h) 3/3 RF // The Body Shop Spa aktivisering pin Oslo 1 Role Promo…" at bounding box center [939, 478] width 231 height 520
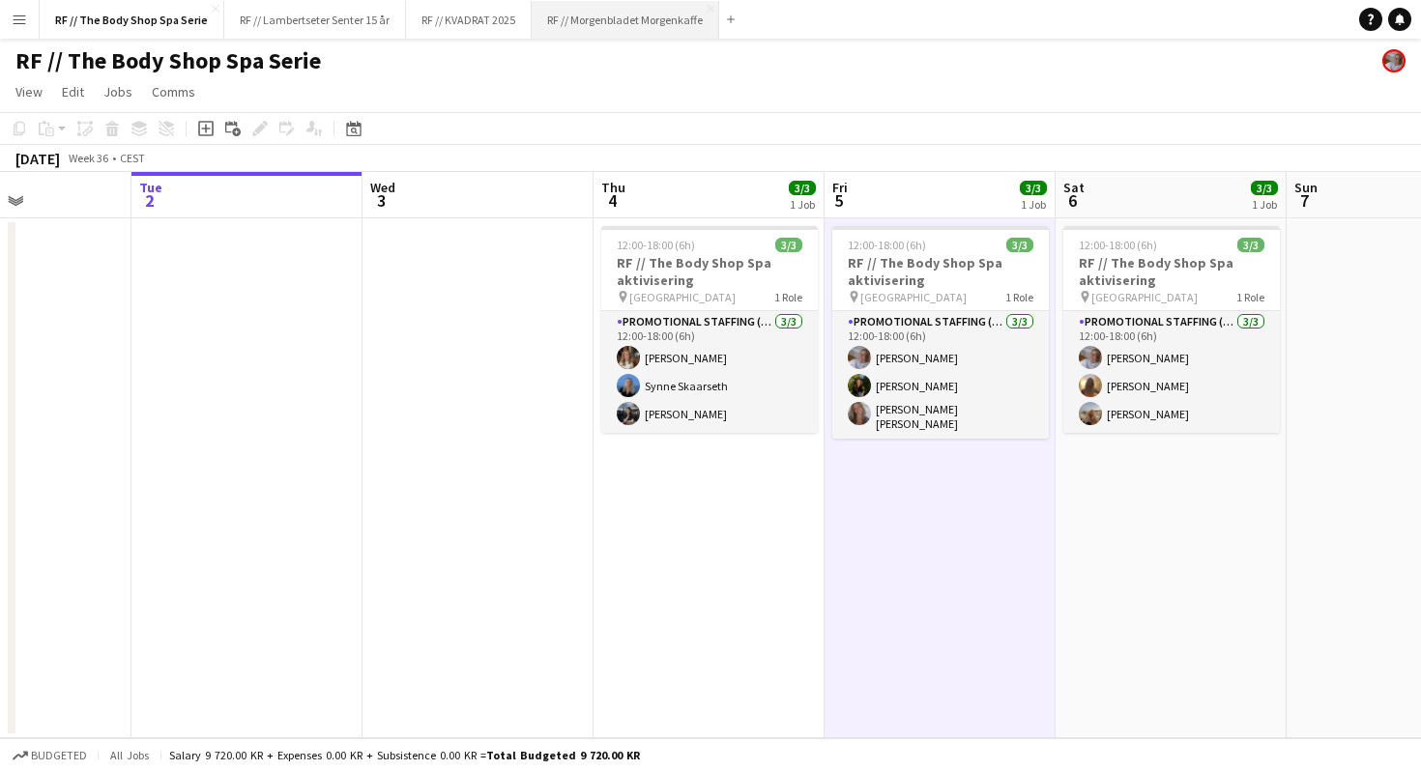
click at [625, 23] on button "RF // Morgenbladet Morgenkaffe Close" at bounding box center [625, 20] width 187 height 38
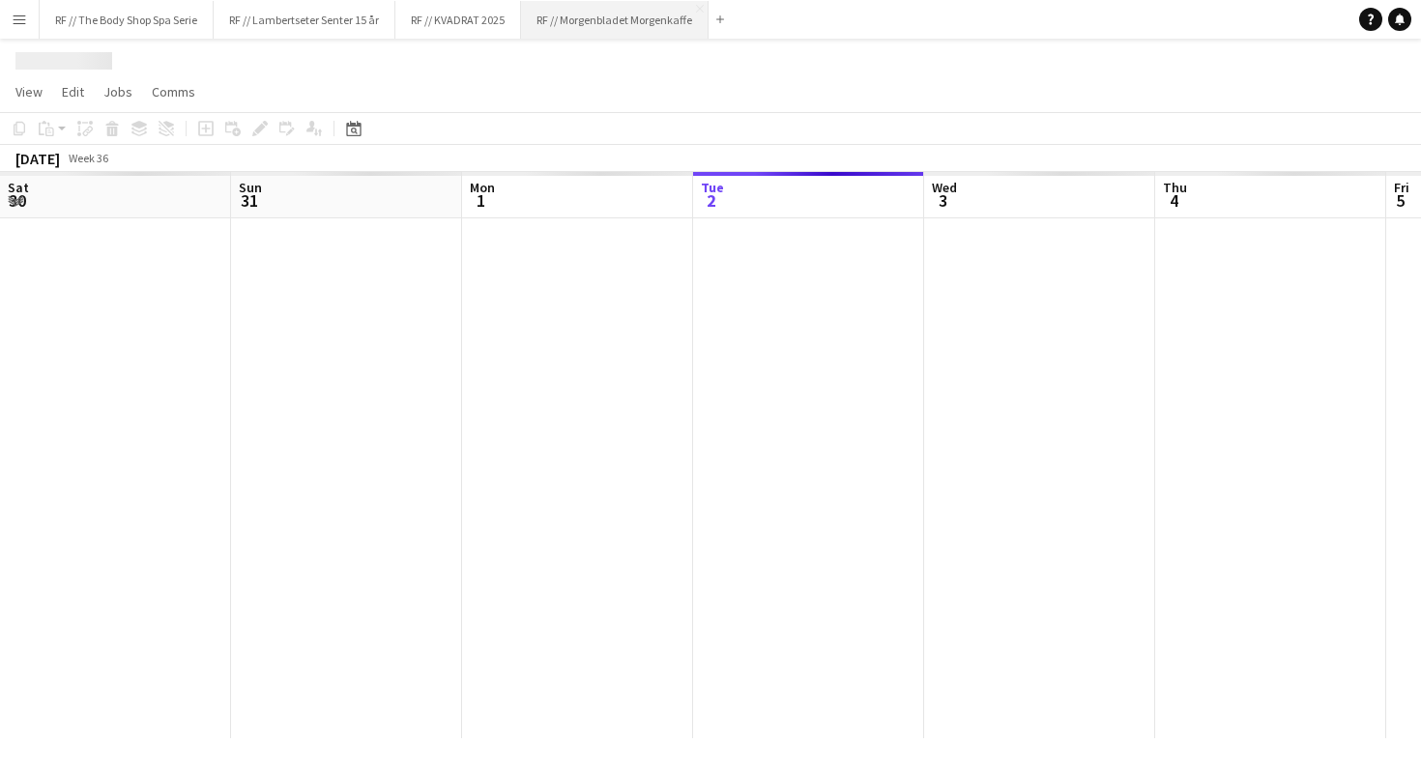
scroll to position [0, 462]
